Goal: Task Accomplishment & Management: Use online tool/utility

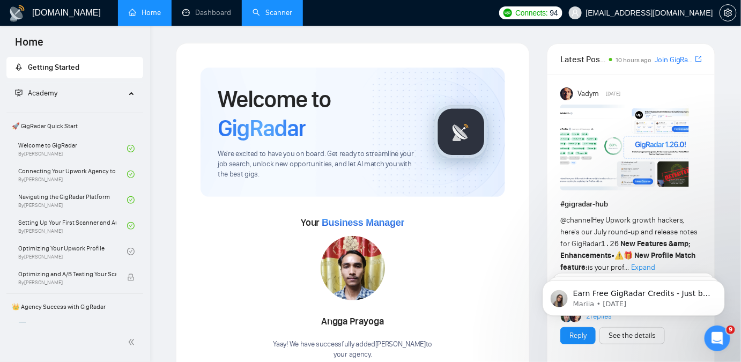
click at [255, 13] on link "Scanner" at bounding box center [273, 12] width 40 height 9
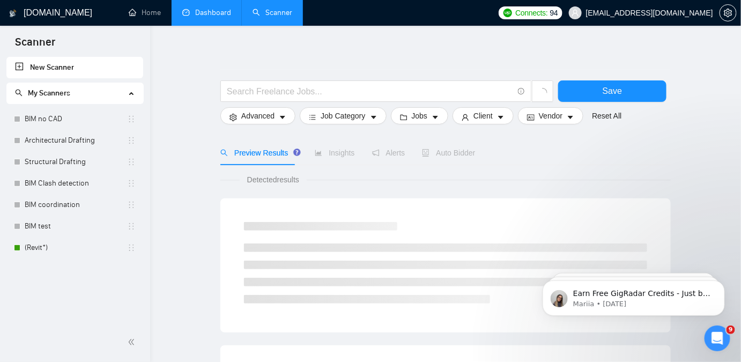
click at [209, 24] on li "Dashboard" at bounding box center [207, 13] width 70 height 26
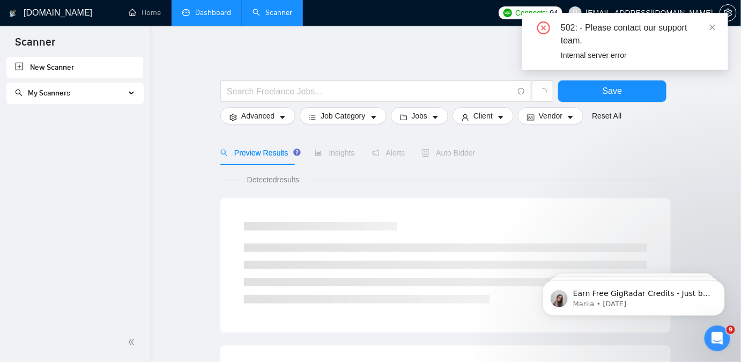
click at [209, 17] on link "Dashboard" at bounding box center [206, 12] width 49 height 9
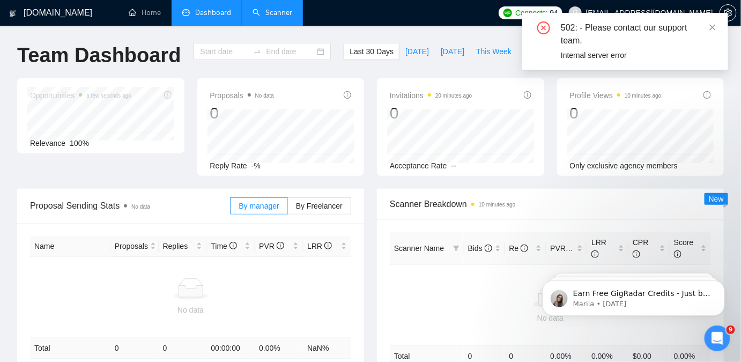
type input "[DATE]"
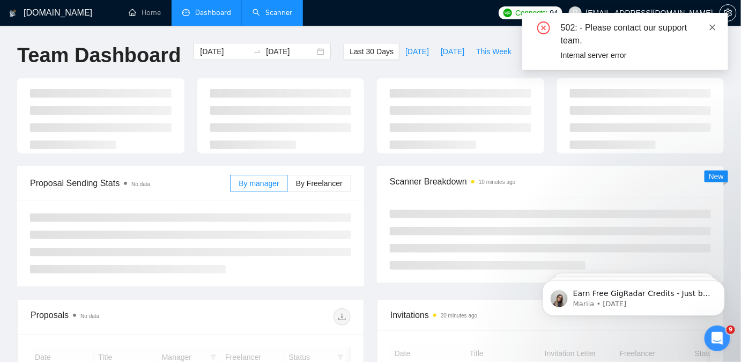
click at [715, 25] on icon "close" at bounding box center [713, 27] width 6 height 6
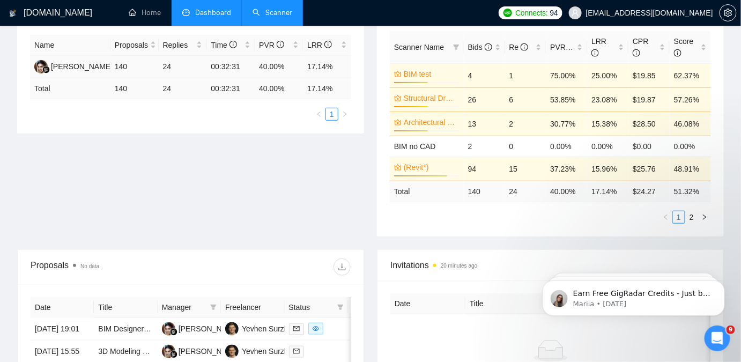
scroll to position [195, 0]
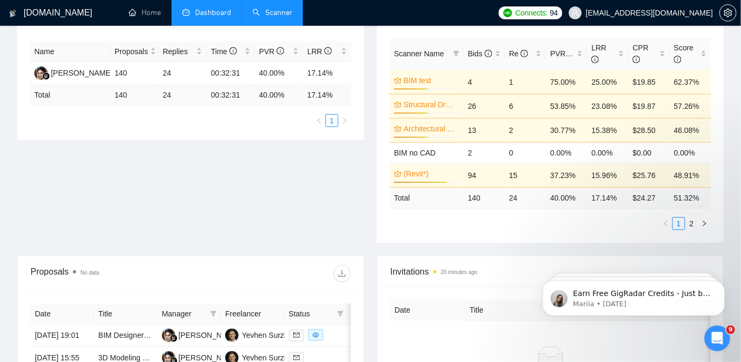
click at [284, 17] on link "Scanner" at bounding box center [273, 12] width 40 height 9
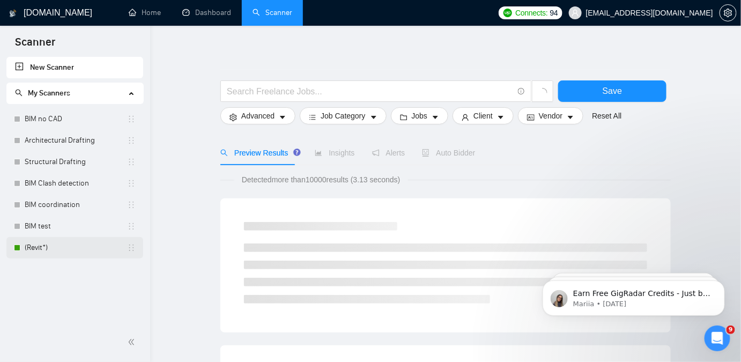
click at [54, 243] on link "(Revit*)" at bounding box center [76, 247] width 102 height 21
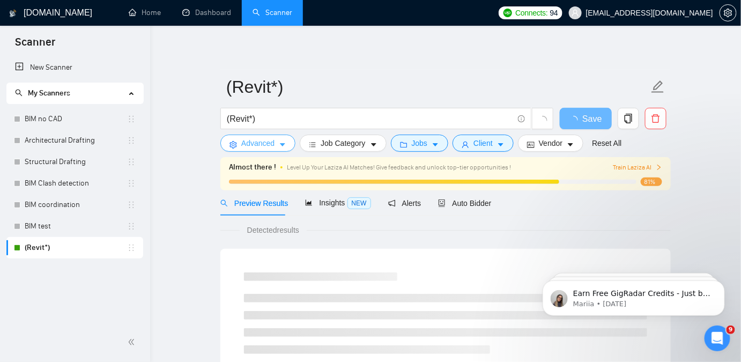
click at [250, 145] on span "Advanced" at bounding box center [257, 143] width 33 height 12
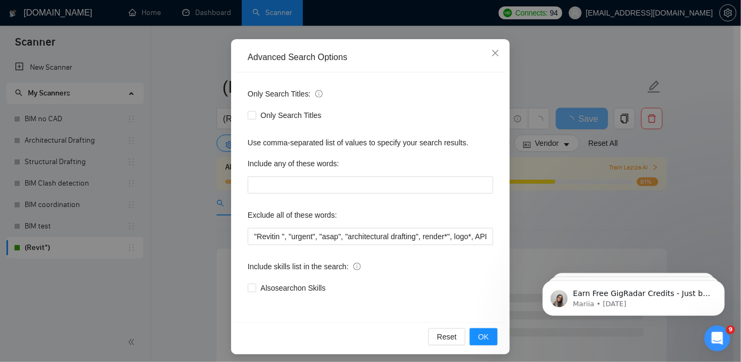
scroll to position [84, 0]
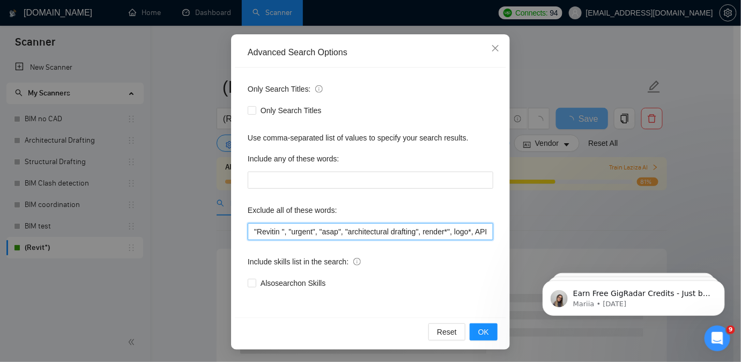
click at [343, 225] on input ""Revitin ", "urgent", "asap", "architectural drafting", render*", logo*, API*, …" at bounding box center [371, 231] width 246 height 17
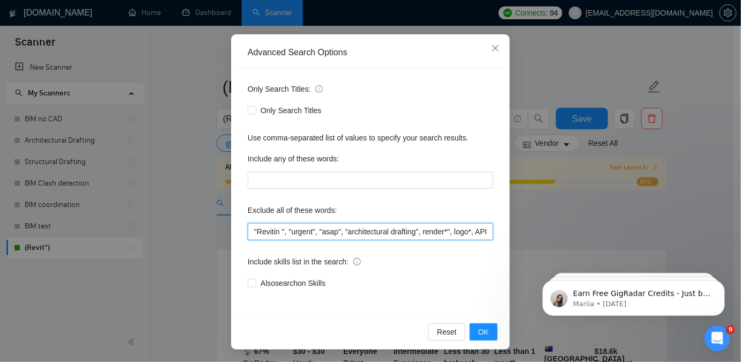
click at [393, 238] on input ""Revitin ", "urgent", "asap", "architectural drafting", render*", logo*, API*, …" at bounding box center [371, 231] width 246 height 17
click at [351, 232] on input ""Revitin ", "urgent", "asap",, render*", logo*, API*, "university project", "C …" at bounding box center [371, 231] width 246 height 17
click at [351, 233] on input ""Revitin ", "urgent", "asap",, render*", logo*, API*, "university project", "C …" at bounding box center [371, 231] width 246 height 17
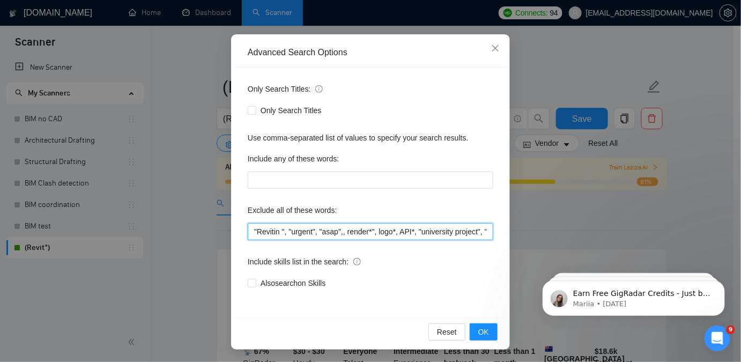
click at [341, 235] on input ""Revitin ", "urgent", "asap",, render*", logo*, API*, "university project", "C …" at bounding box center [371, 231] width 246 height 17
click at [349, 232] on input ""Revitin ", "urgent", "asap", render*", logo*, API*, "university project", "C S…" at bounding box center [371, 231] width 246 height 17
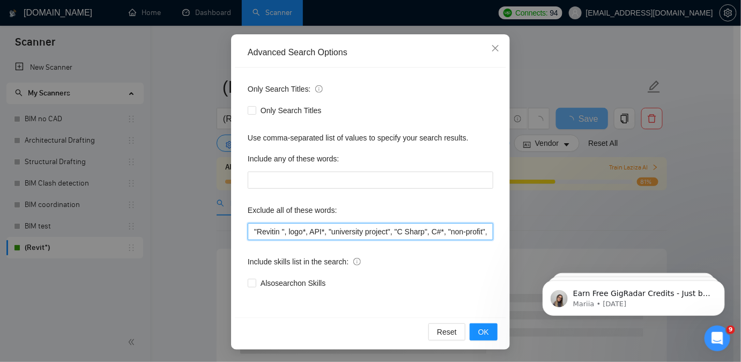
click at [356, 229] on input ""Revitin ", logo*, API*, "university project", "C Sharp", C#*, "non-profit", sa…" at bounding box center [371, 231] width 246 height 17
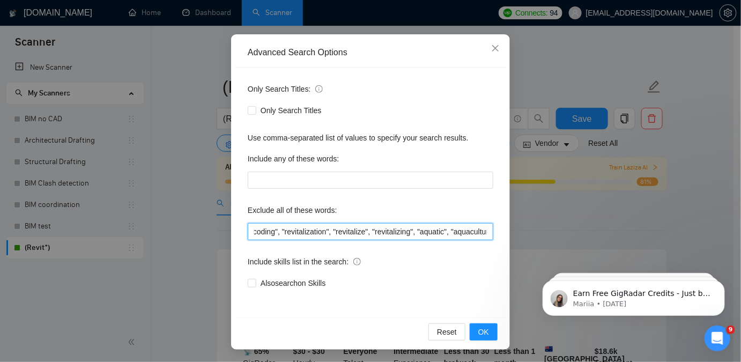
scroll to position [0, 349]
type input ""Revitin ", logo*, API*, "university project", "C Sharp", C#*, "non-profit", sa…"
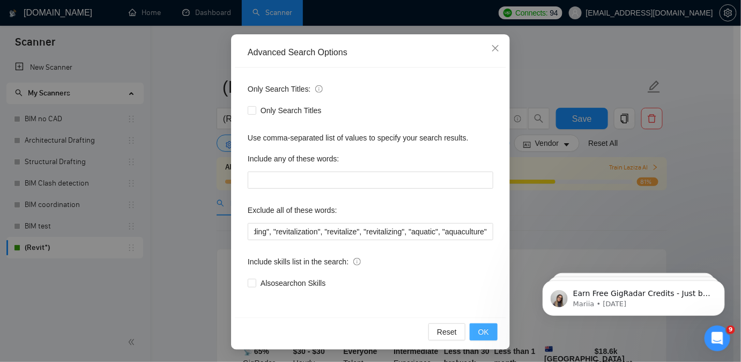
scroll to position [0, 0]
click at [474, 328] on button "OK" at bounding box center [484, 331] width 28 height 17
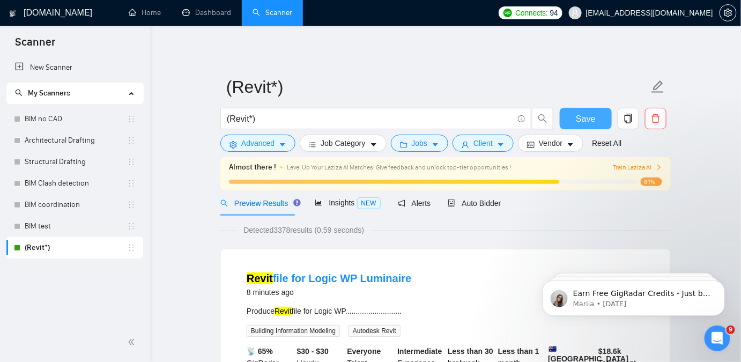
click at [585, 124] on span "Save" at bounding box center [585, 118] width 19 height 13
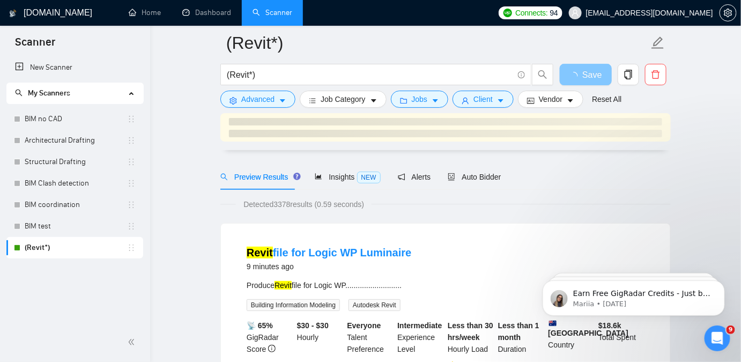
scroll to position [48, 0]
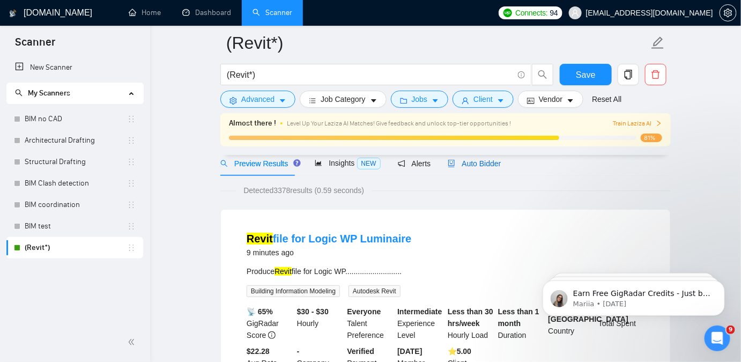
click at [463, 165] on span "Auto Bidder" at bounding box center [474, 163] width 53 height 9
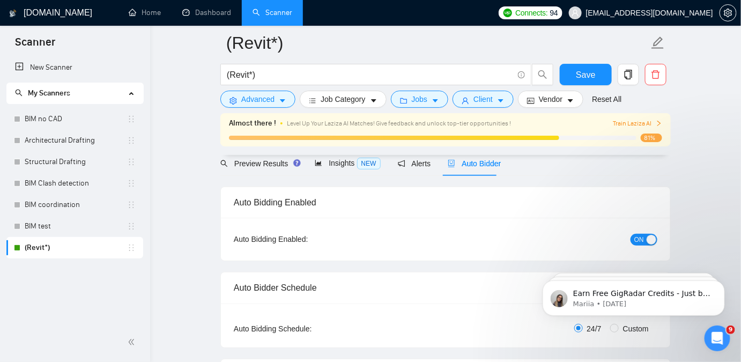
checkbox input "true"
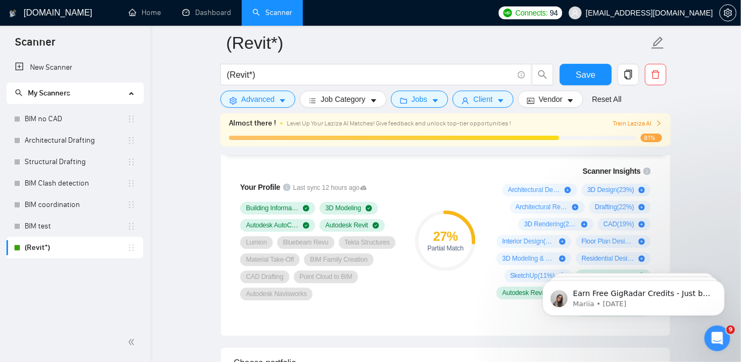
scroll to position [731, 0]
